Goal: Task Accomplishment & Management: Complete application form

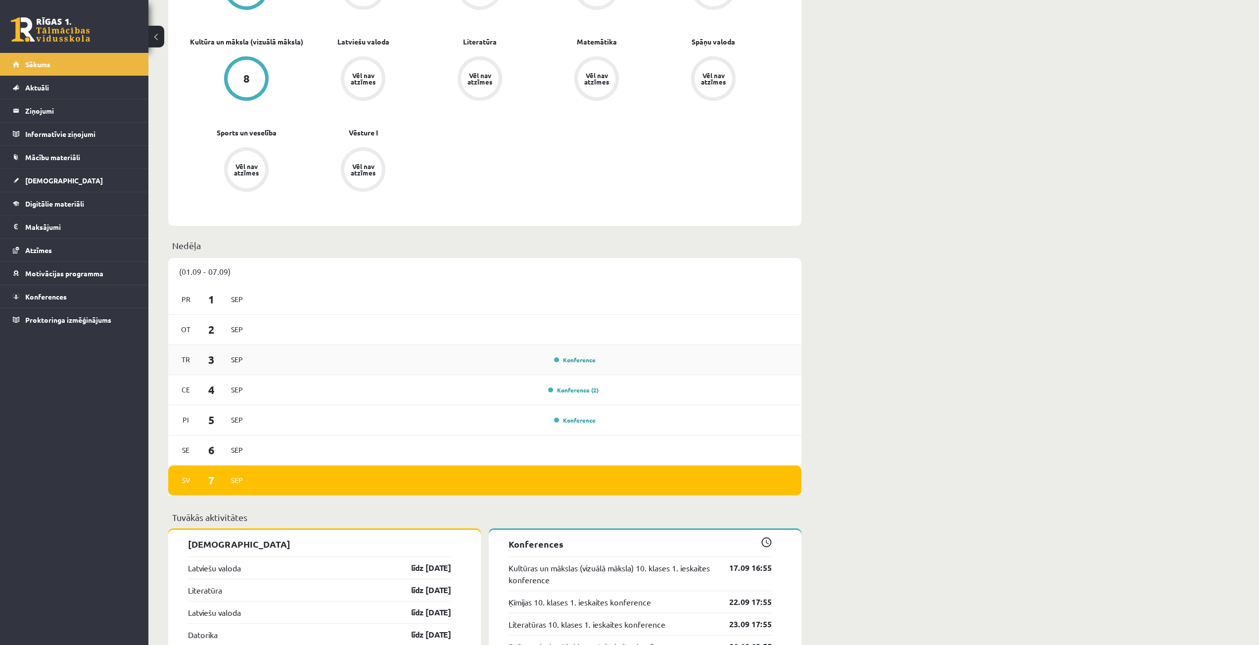
scroll to position [445, 0]
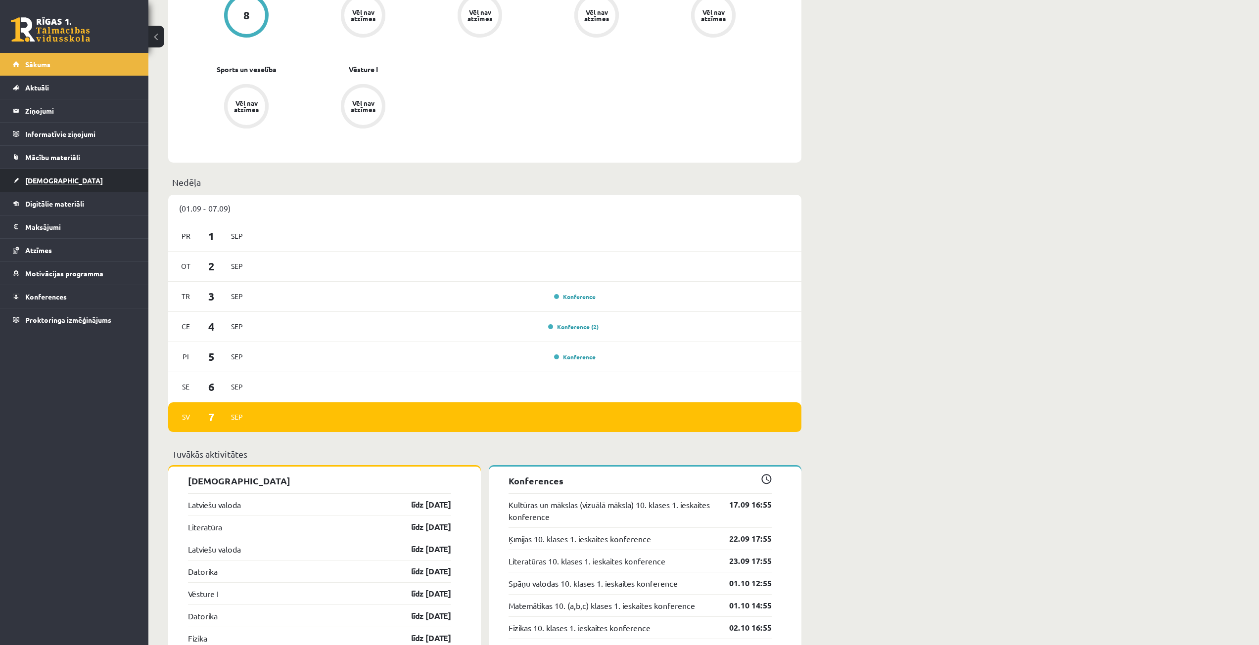
click at [69, 180] on link "[DEMOGRAPHIC_DATA]" at bounding box center [74, 180] width 123 height 23
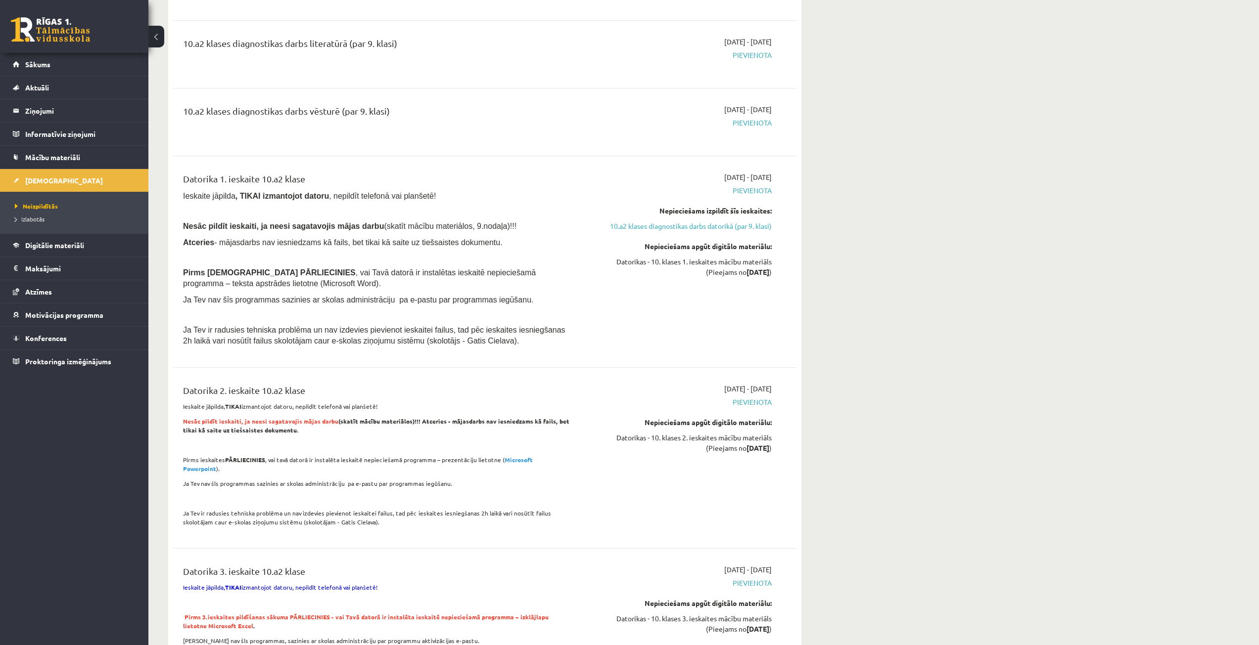
scroll to position [247, 0]
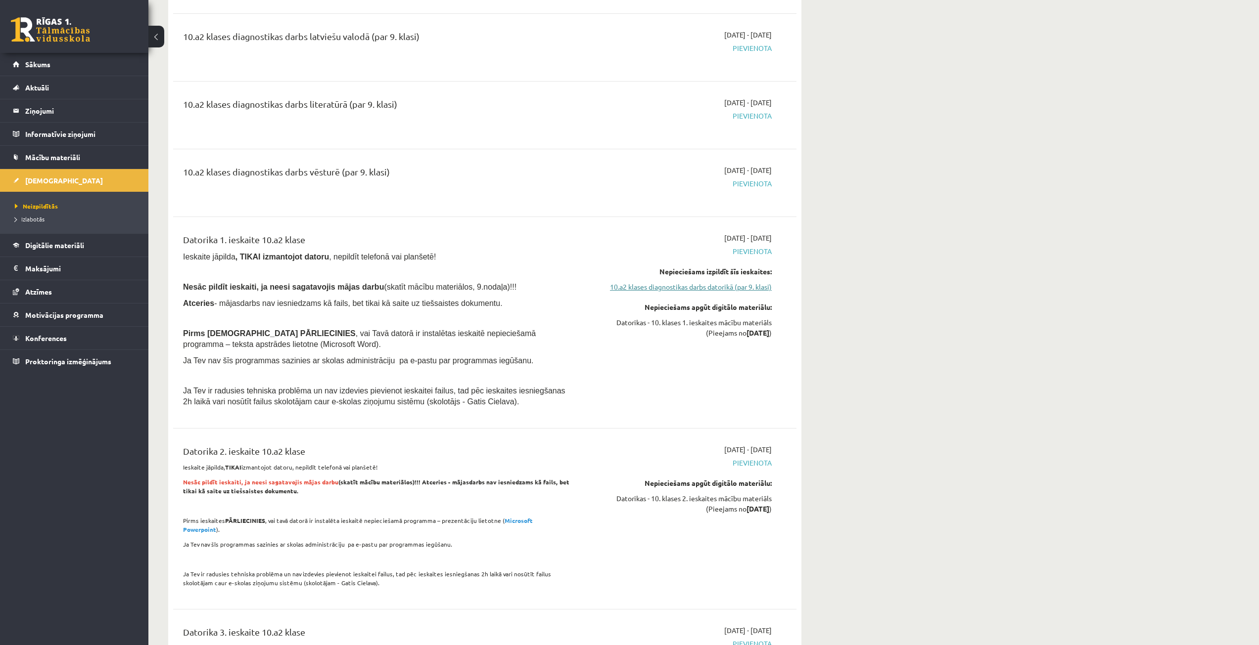
click at [630, 282] on link "10.a2 klases diagnostikas darbs datorikā (par 9. klasi)" at bounding box center [678, 287] width 186 height 10
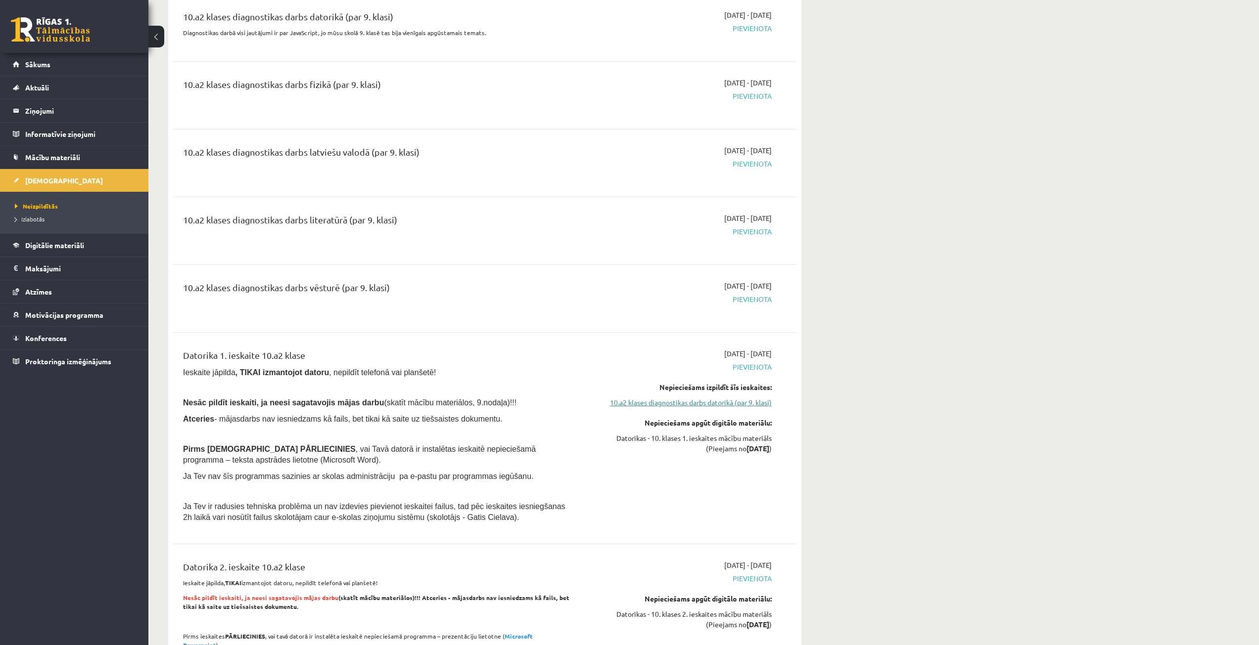
click at [634, 403] on link "10.a2 klases diagnostikas darbs datorikā (par 9. klasi)" at bounding box center [678, 403] width 186 height 10
click at [627, 404] on link "10.a2 klases diagnostikas darbs datorikā (par 9. klasi)" at bounding box center [678, 403] width 186 height 10
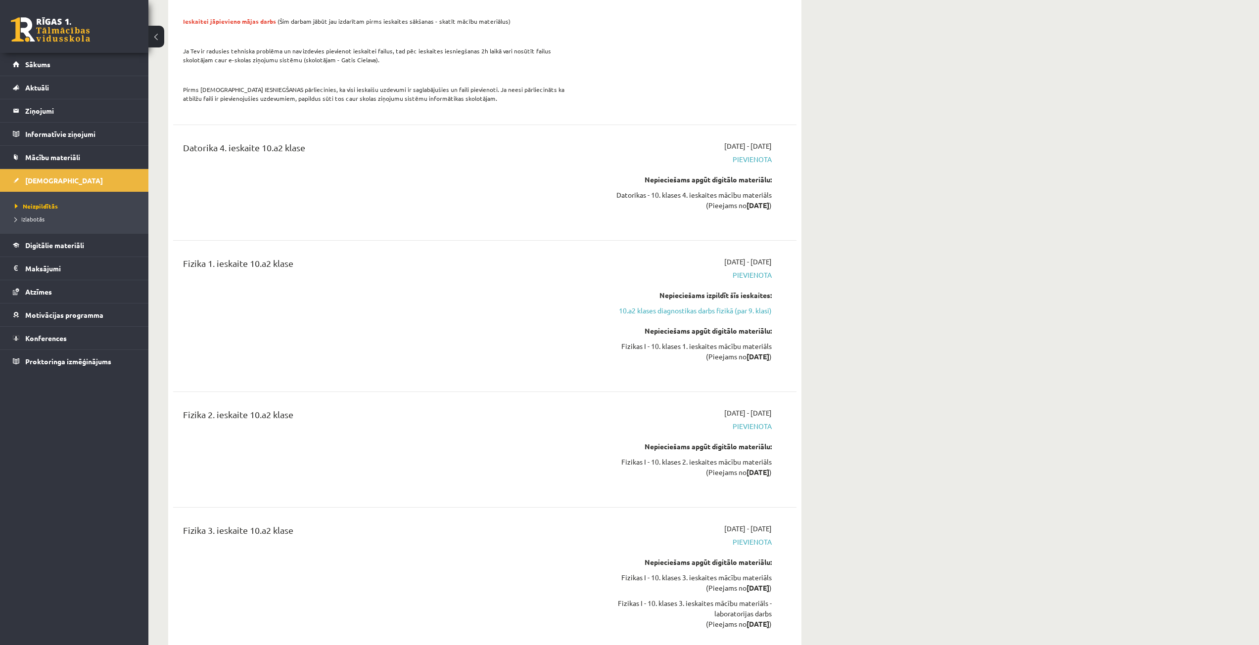
scroll to position [972, 0]
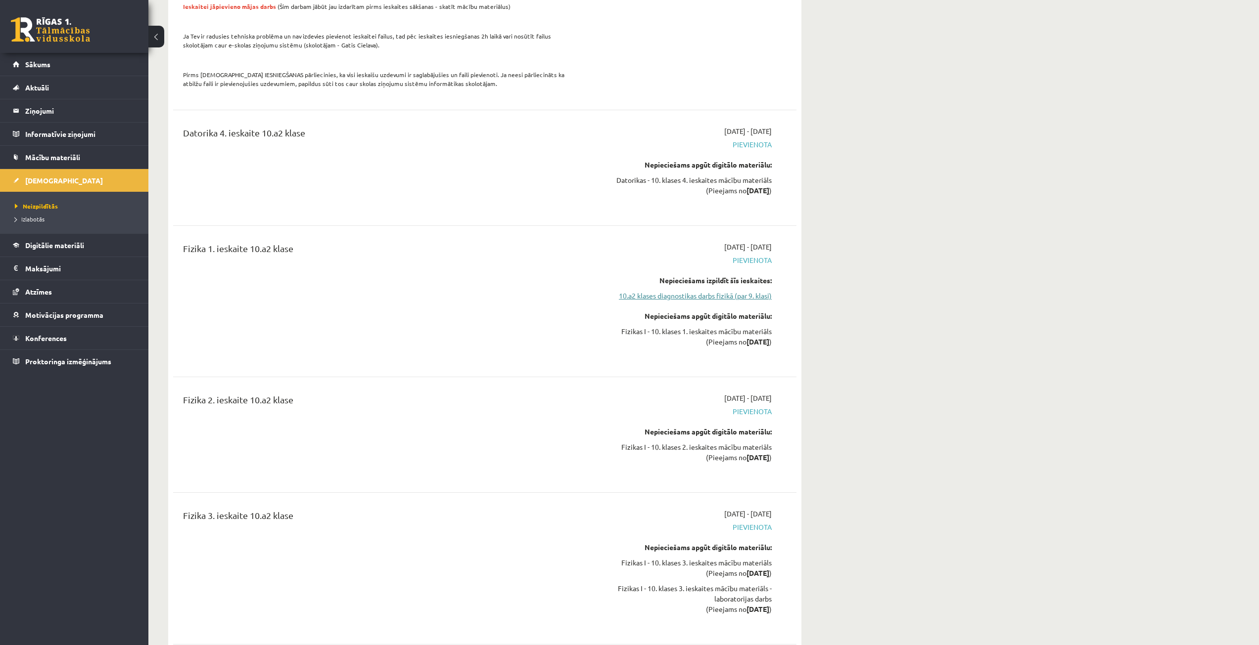
click at [694, 291] on link "10.a2 klases diagnostikas darbs fizikā (par 9. klasi)" at bounding box center [678, 296] width 186 height 10
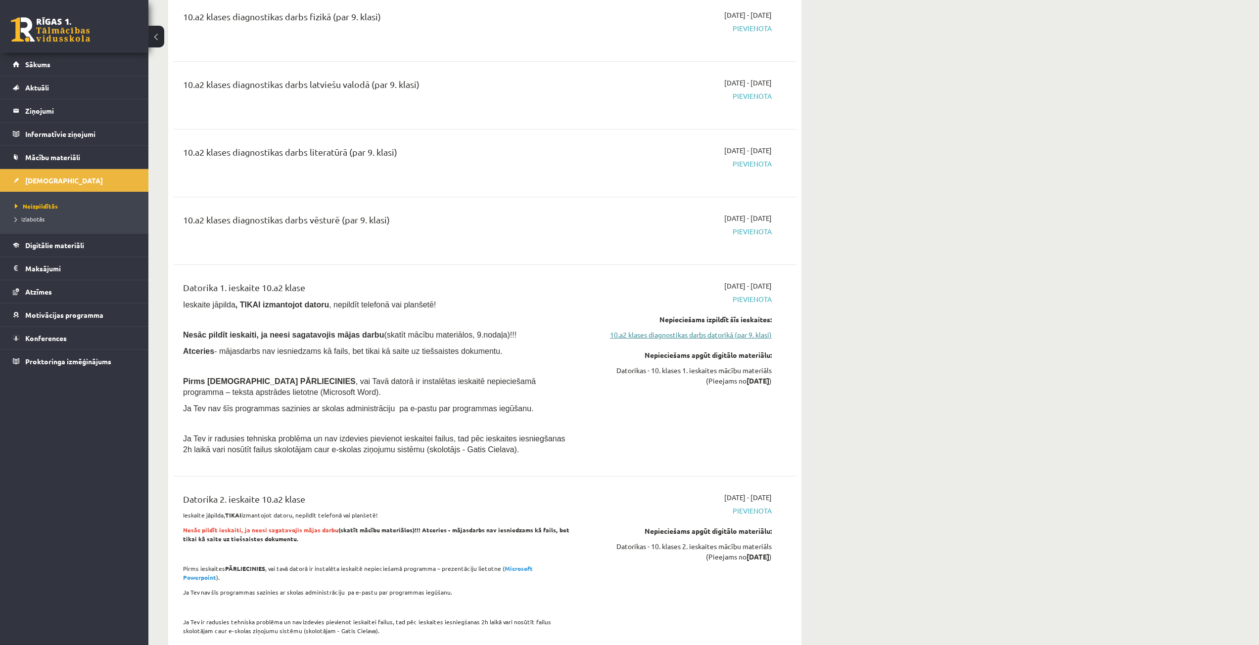
click at [697, 332] on link "10.a2 klases diagnostikas darbs datorikā (par 9. klasi)" at bounding box center [678, 335] width 186 height 10
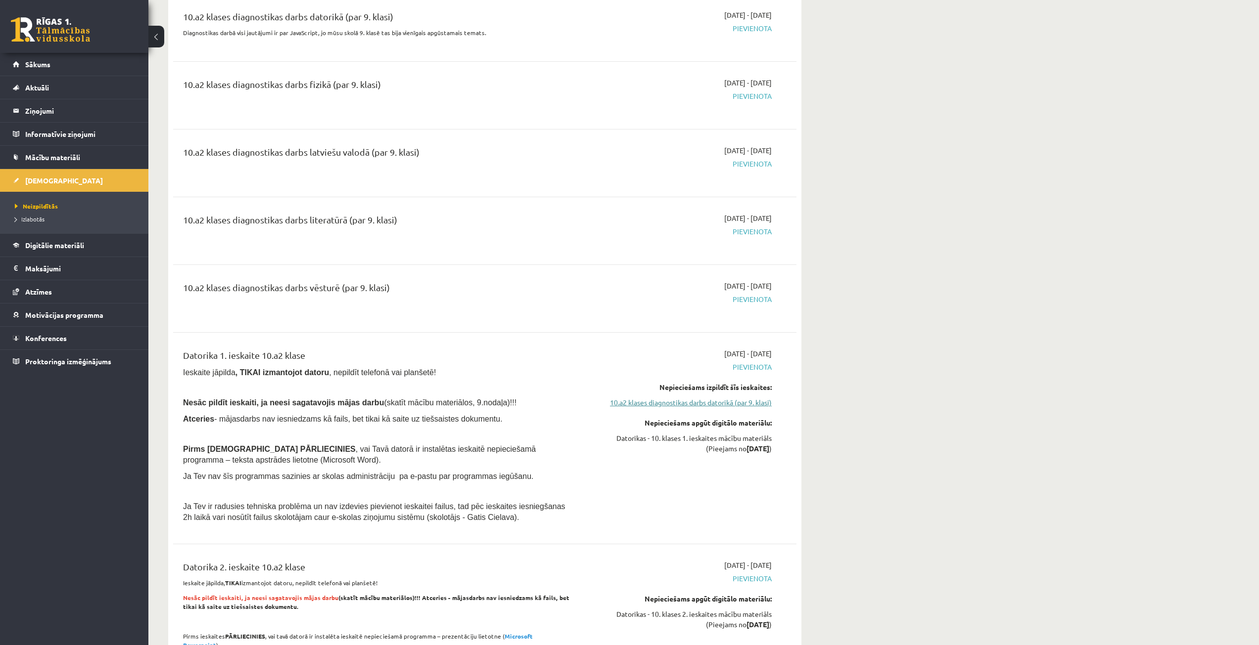
click at [697, 407] on link "10.a2 klases diagnostikas darbs datorikā (par 9. klasi)" at bounding box center [678, 403] width 186 height 10
click at [728, 404] on link "10.a2 klases diagnostikas darbs datorikā (par 9. klasi)" at bounding box center [678, 403] width 186 height 10
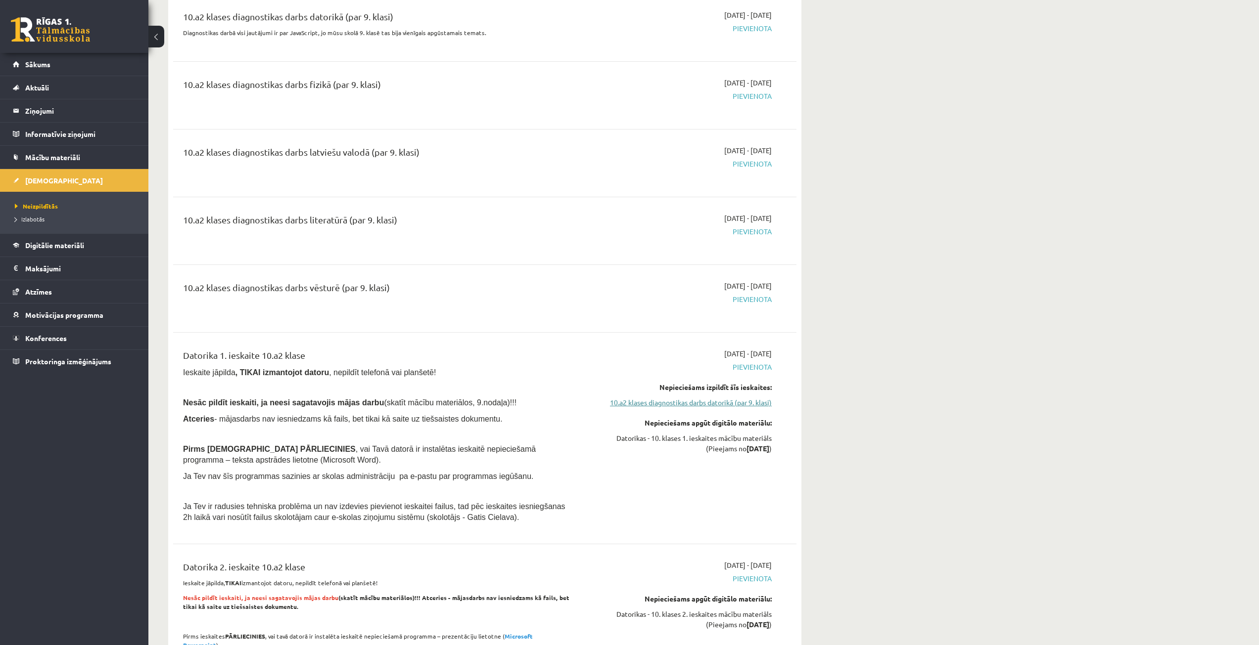
click at [705, 402] on link "10.a2 klases diagnostikas darbs datorikā (par 9. klasi)" at bounding box center [678, 403] width 186 height 10
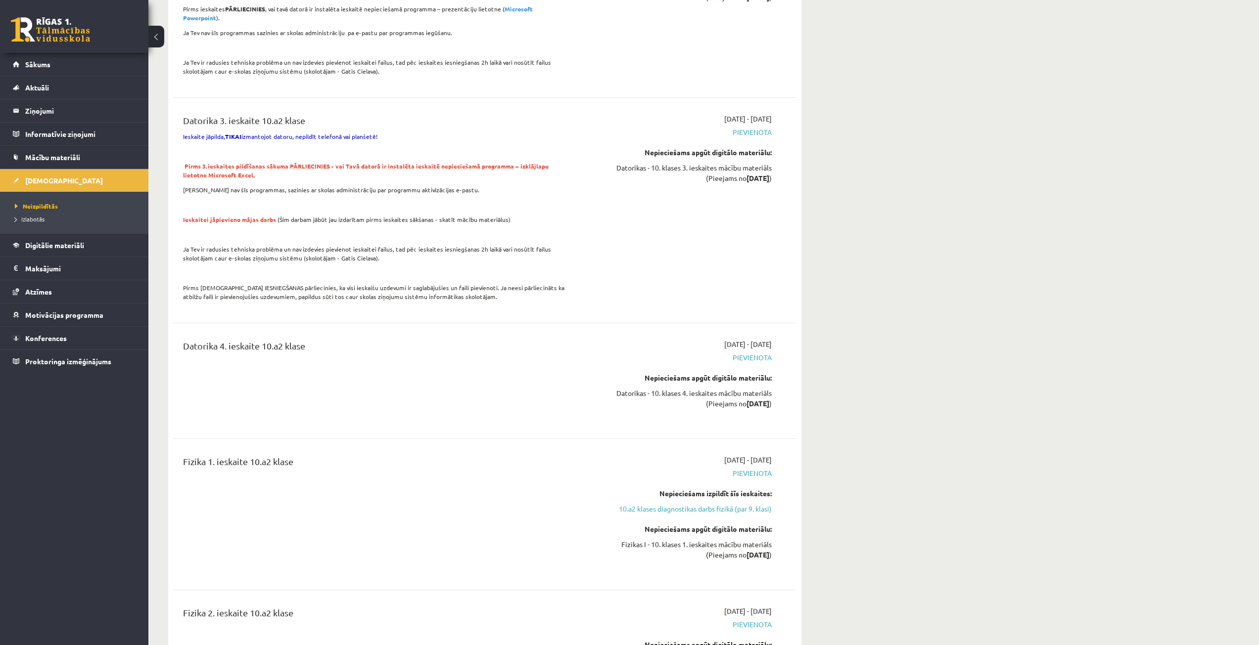
scroll to position [873, 0]
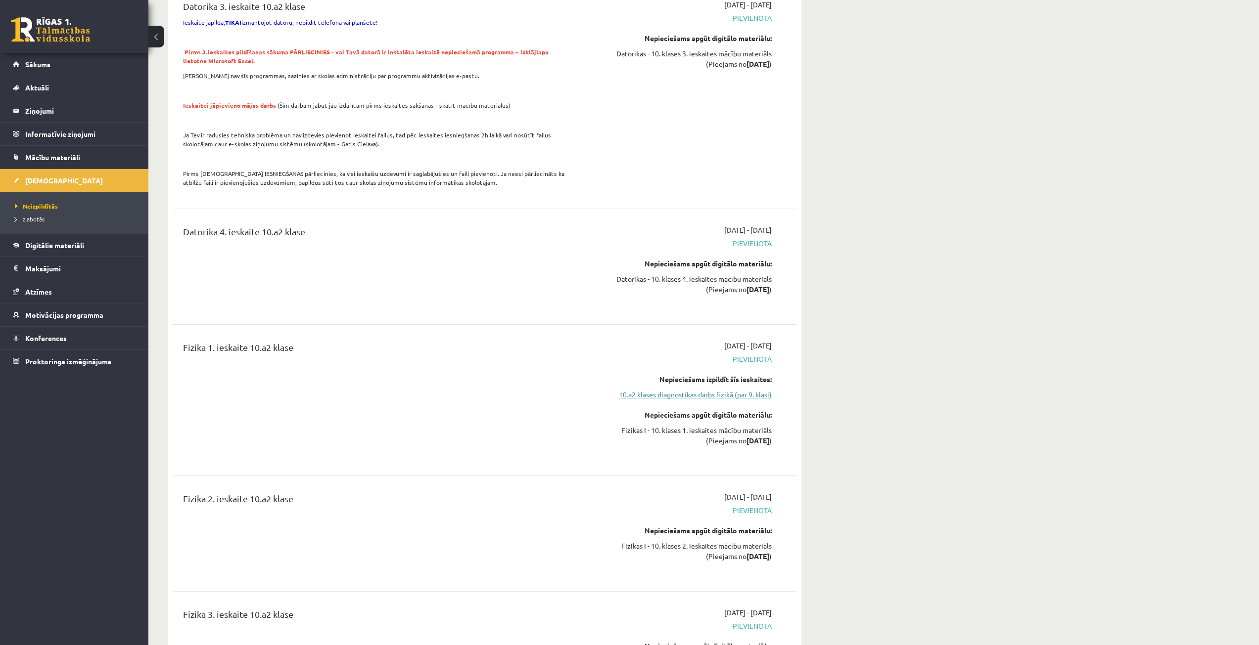
click at [683, 390] on link "10.a2 klases diagnostikas darbs fizikā (par 9. klasi)" at bounding box center [678, 395] width 186 height 10
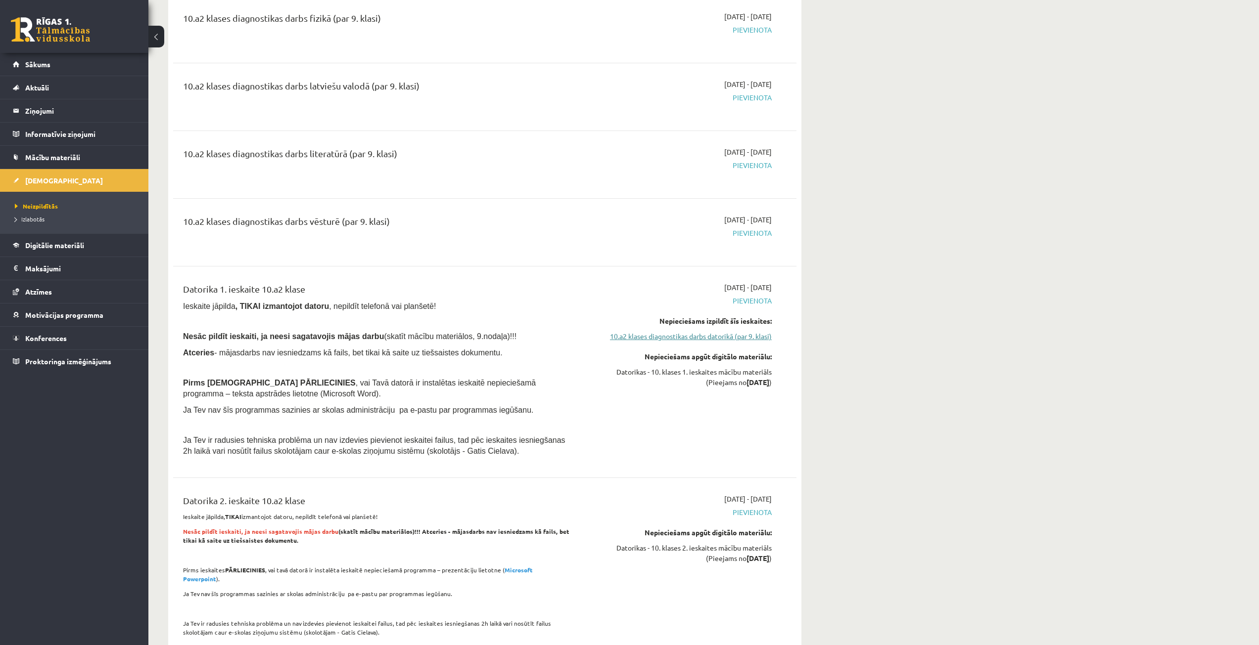
click at [695, 333] on link "10.a2 klases diagnostikas darbs datorikā (par 9. klasi)" at bounding box center [678, 336] width 186 height 10
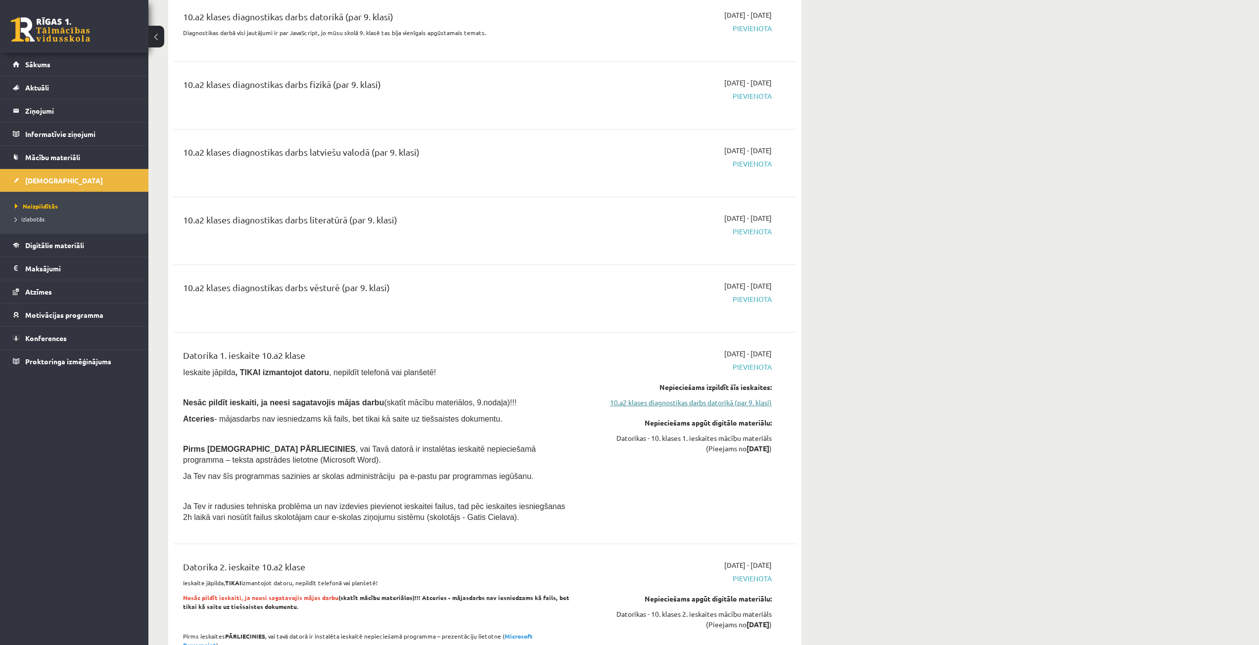
click at [697, 407] on link "10.a2 klases diagnostikas darbs datorikā (par 9. klasi)" at bounding box center [678, 403] width 186 height 10
click at [708, 403] on link "10.a2 klases diagnostikas darbs datorikā (par 9. klasi)" at bounding box center [678, 403] width 186 height 10
click at [744, 403] on link "10.a2 klases diagnostikas darbs datorikā (par 9. klasi)" at bounding box center [678, 403] width 186 height 10
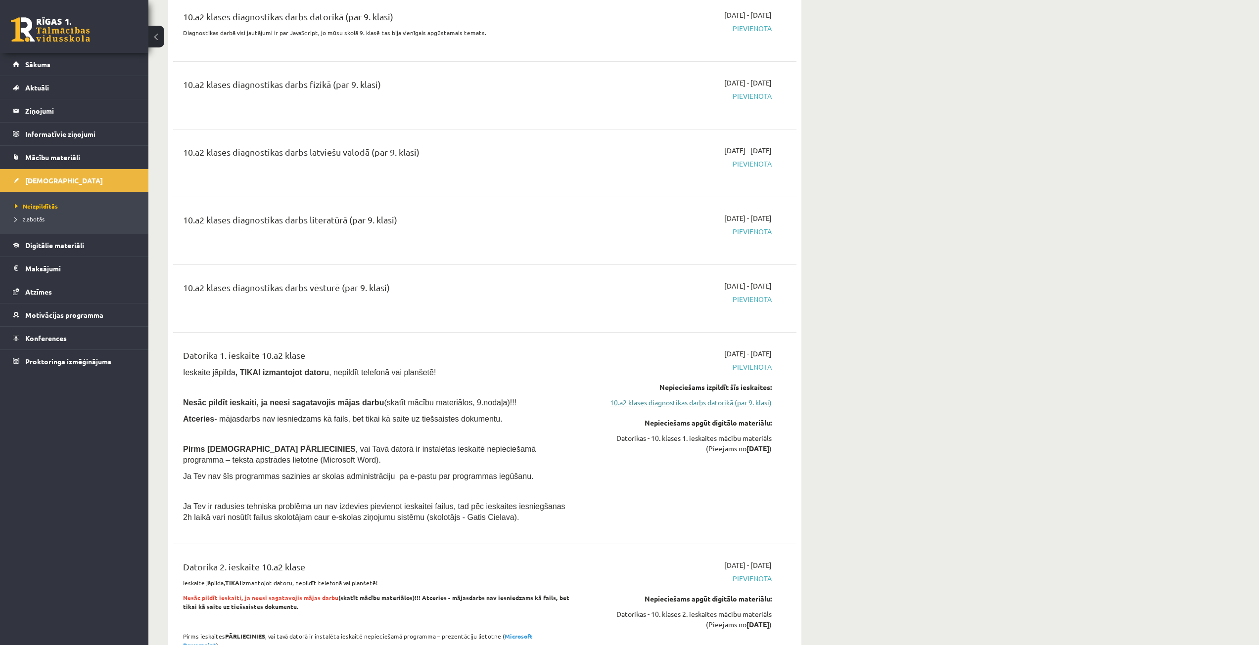
click at [663, 404] on link "10.a2 klases diagnostikas darbs datorikā (par 9. klasi)" at bounding box center [678, 403] width 186 height 10
click at [662, 403] on link "10.a2 klases diagnostikas darbs datorikā (par 9. klasi)" at bounding box center [678, 403] width 186 height 10
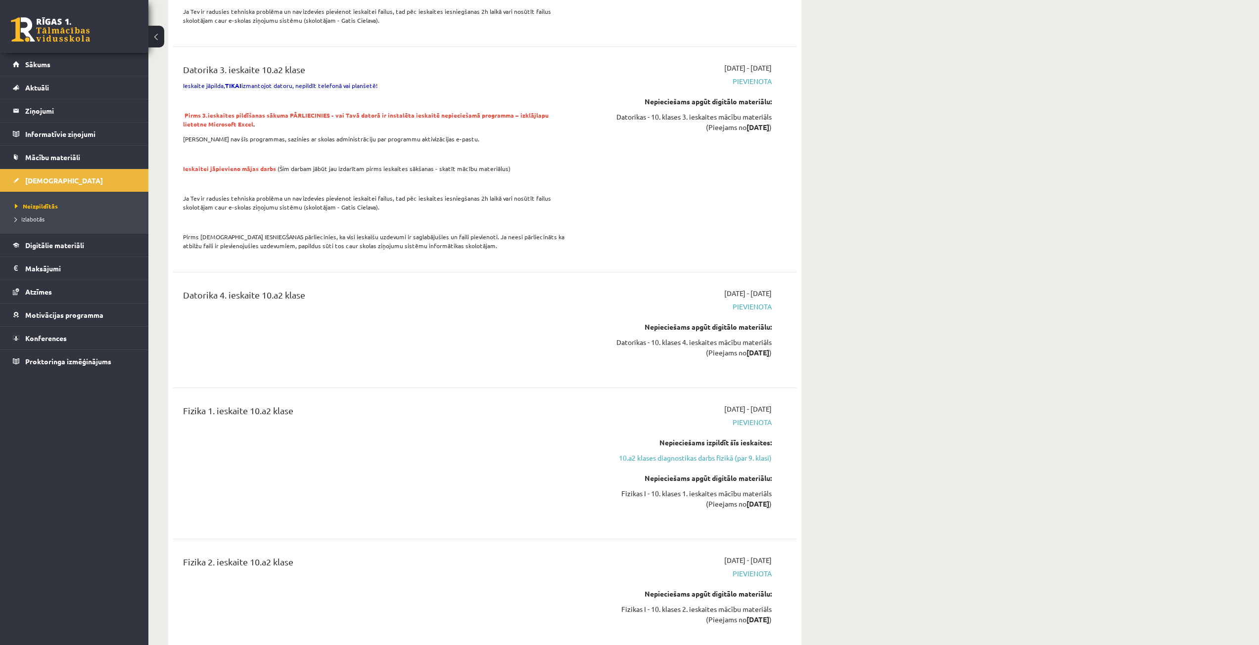
scroll to position [824, 0]
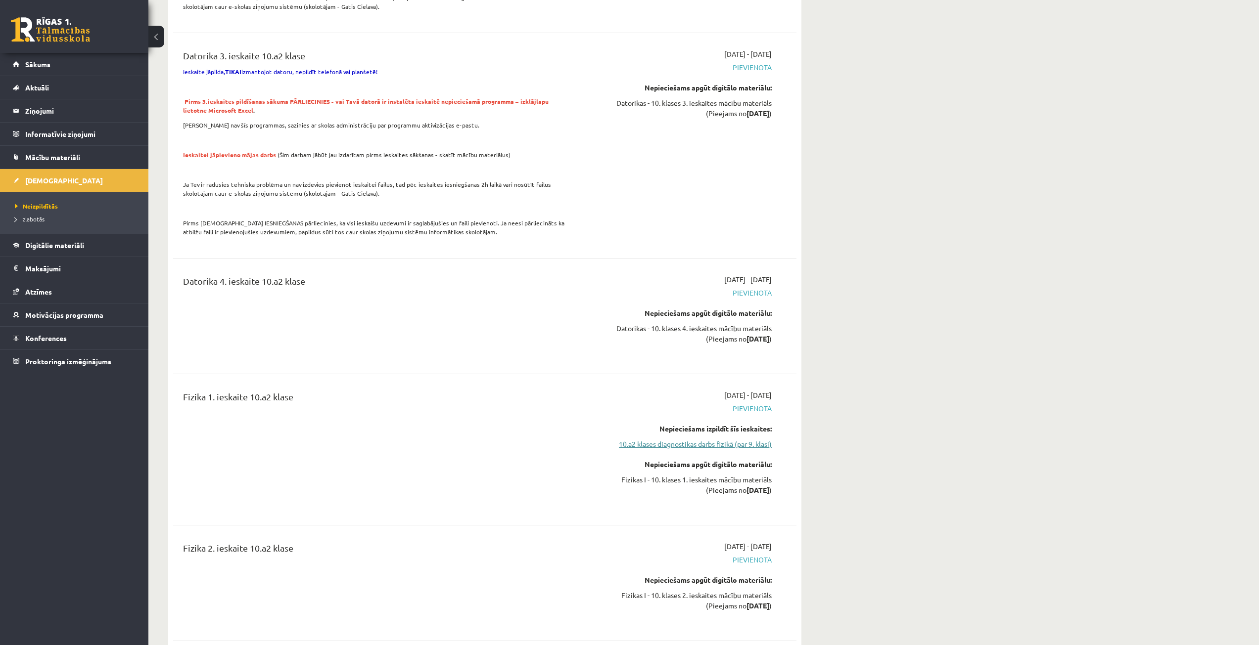
click at [640, 439] on link "10.a2 klases diagnostikas darbs fizikā (par 9. klasi)" at bounding box center [678, 444] width 186 height 10
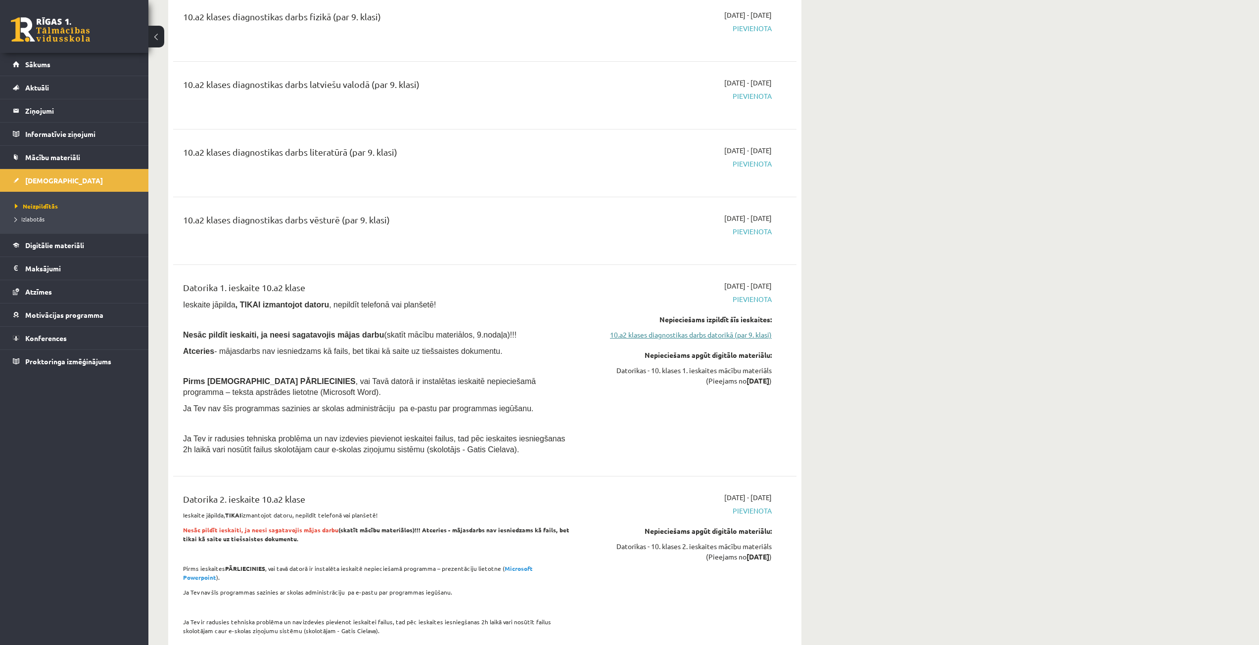
click at [645, 334] on link "10.a2 klases diagnostikas darbs datorikā (par 9. klasi)" at bounding box center [678, 335] width 186 height 10
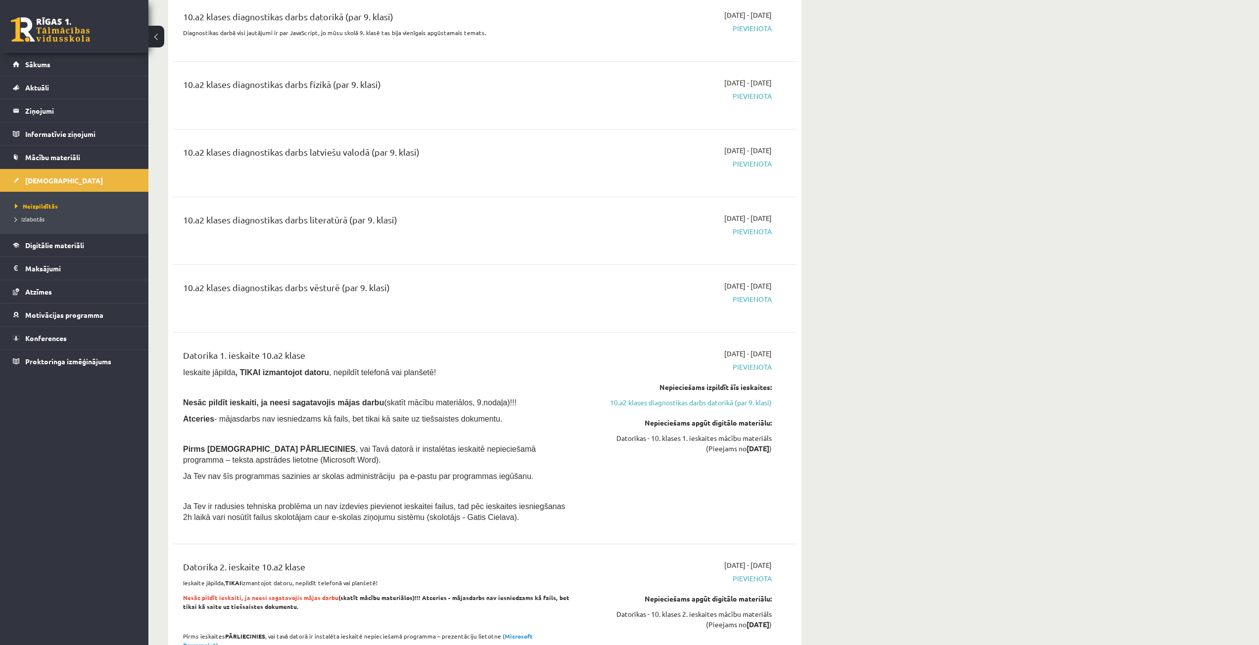
click at [645, 409] on div "[DATE] - [DATE] [GEOGRAPHIC_DATA] Nepieciešams izpildīt šīs ieskaites: 10.a2 kl…" at bounding box center [678, 439] width 201 height 180
click at [645, 398] on link "10.a2 klases diagnostikas darbs datorikā (par 9. klasi)" at bounding box center [678, 403] width 186 height 10
click at [645, 401] on link "10.a2 klases diagnostikas darbs datorikā (par 9. klasi)" at bounding box center [678, 403] width 186 height 10
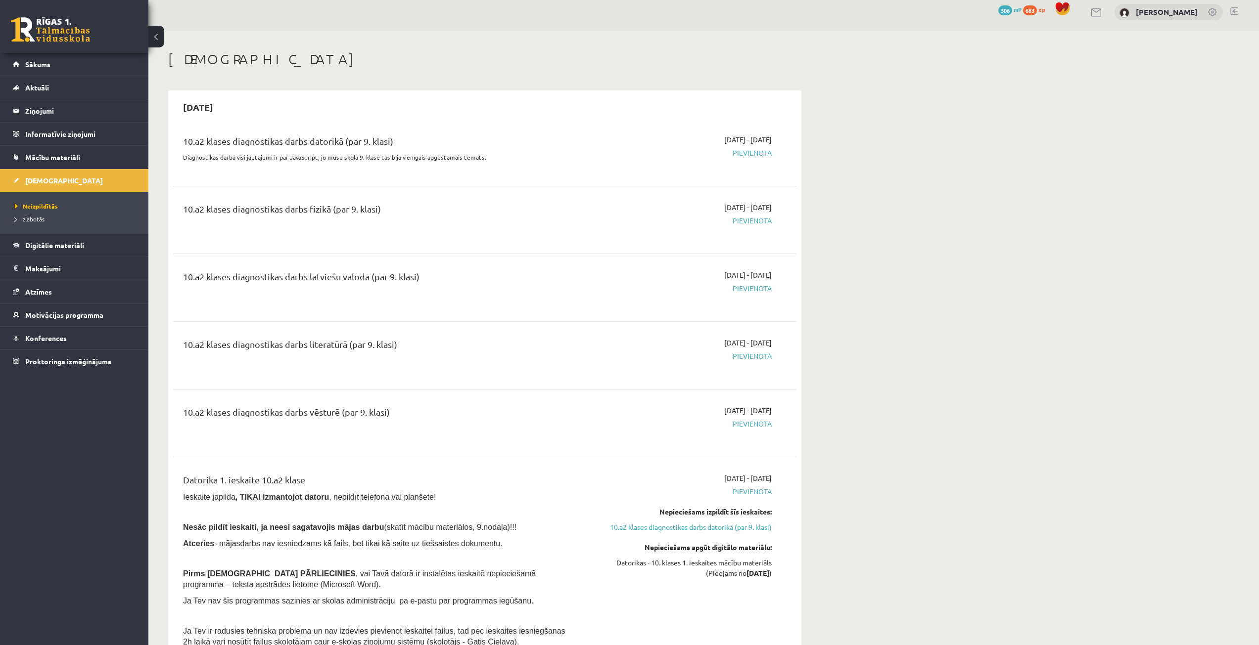
scroll to position [0, 0]
